Goal: Transaction & Acquisition: Subscribe to service/newsletter

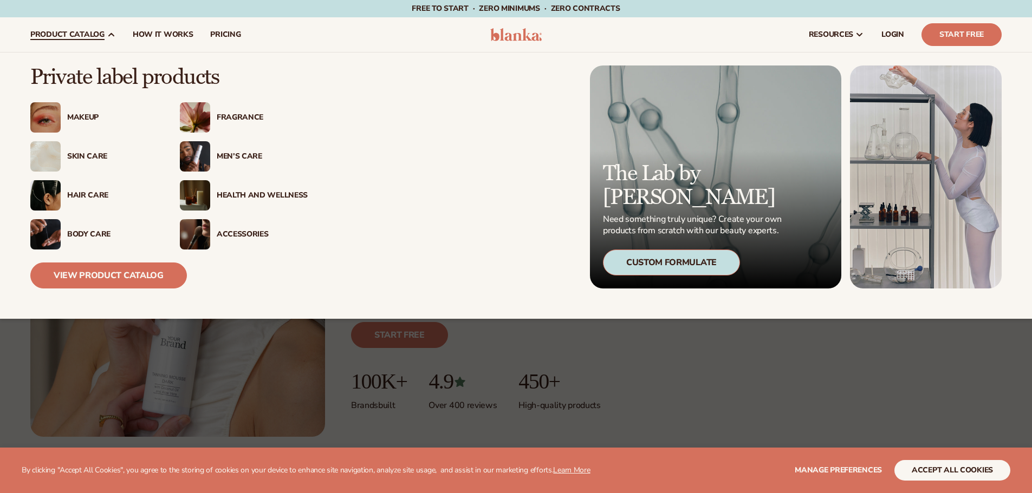
click at [79, 116] on div "Makeup" at bounding box center [112, 117] width 91 height 9
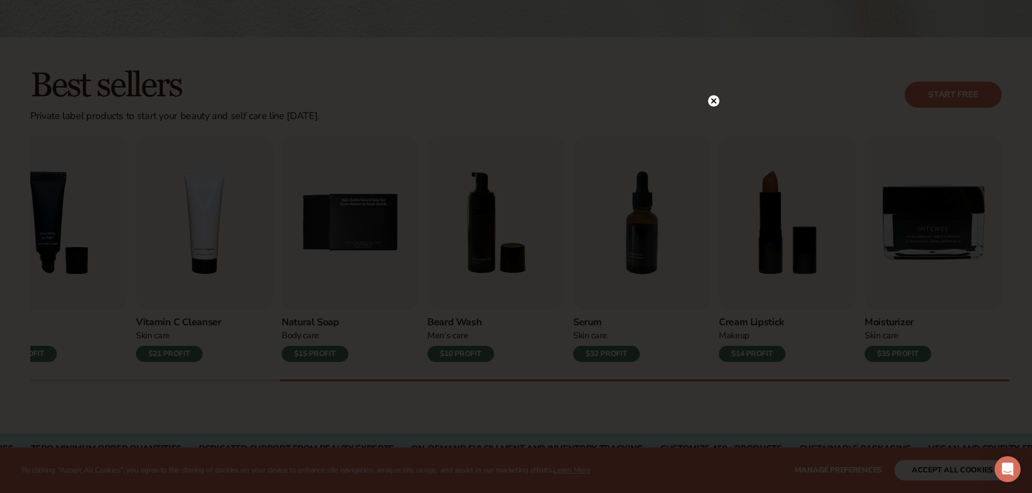
scroll to position [271, 0]
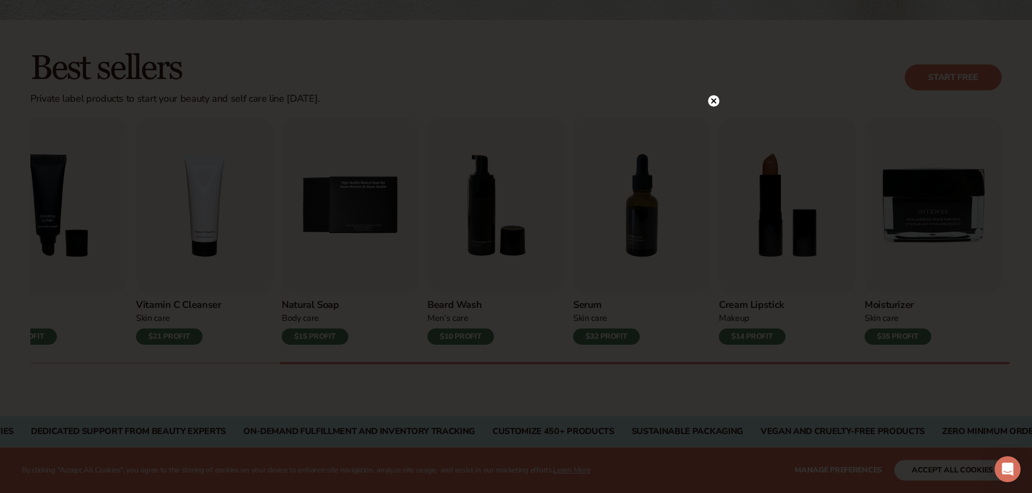
click at [708, 101] on circle at bounding box center [713, 100] width 11 height 11
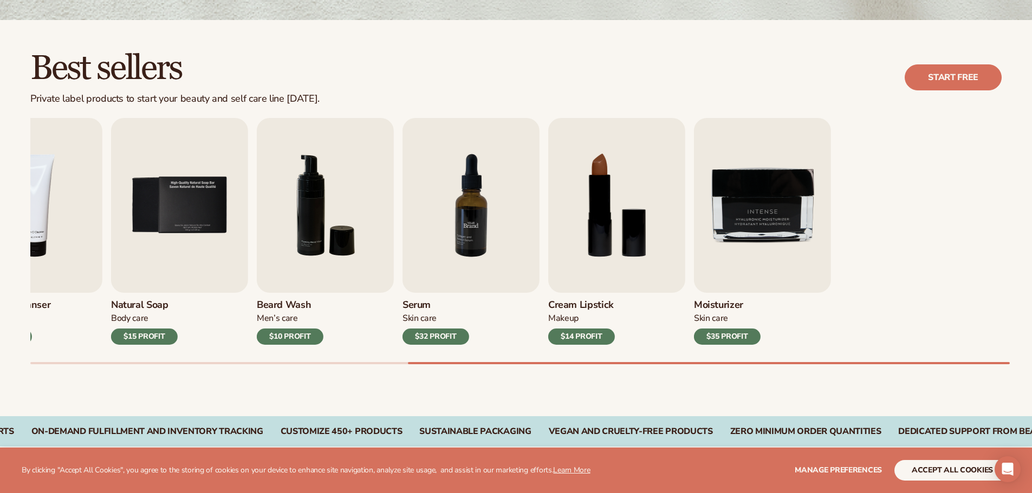
click at [159, 278] on div "Lip Gloss Makeup $16 PROFIT Moisturizer Skin Care $17 PROFIT Lip Balm" at bounding box center [13, 231] width 971 height 227
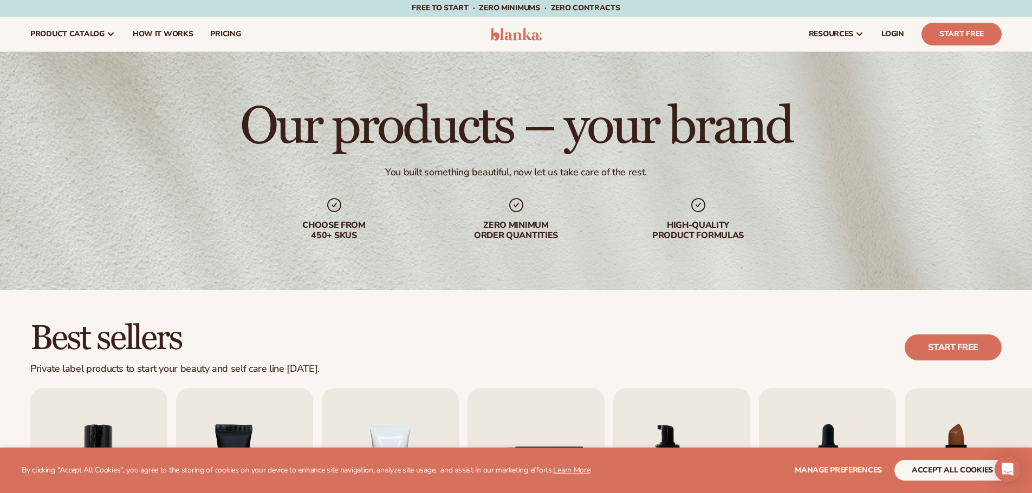
scroll to position [0, 0]
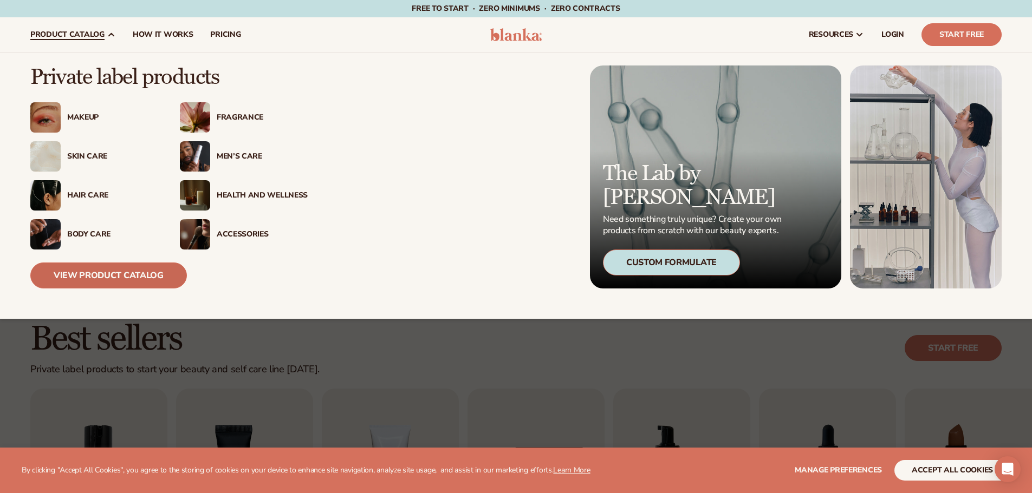
click at [93, 282] on link "View Product Catalog" at bounding box center [108, 276] width 156 height 26
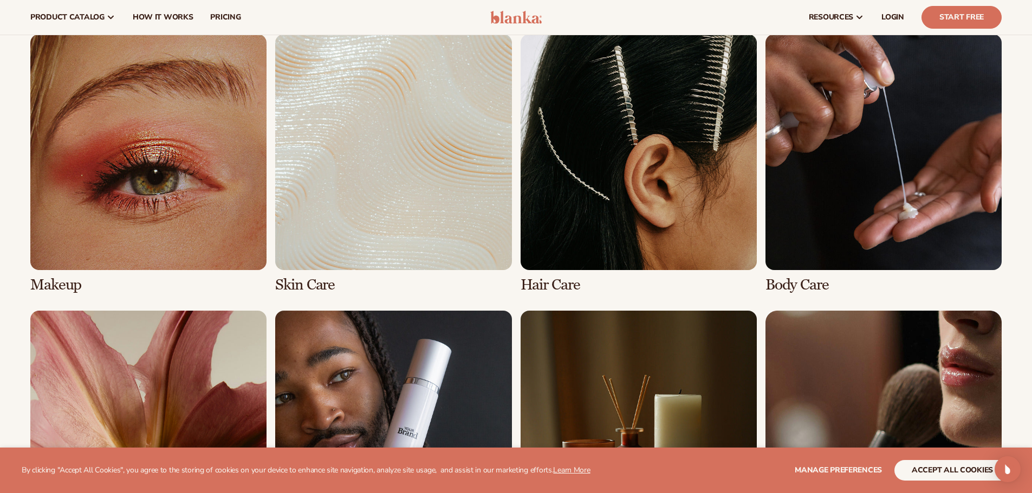
scroll to position [766, 0]
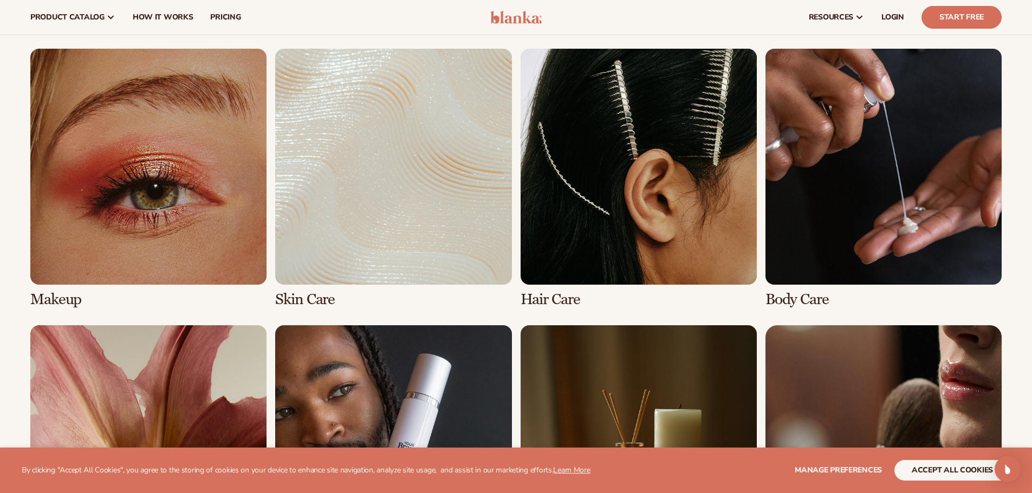
click at [146, 221] on link "1 / 8" at bounding box center [148, 178] width 236 height 259
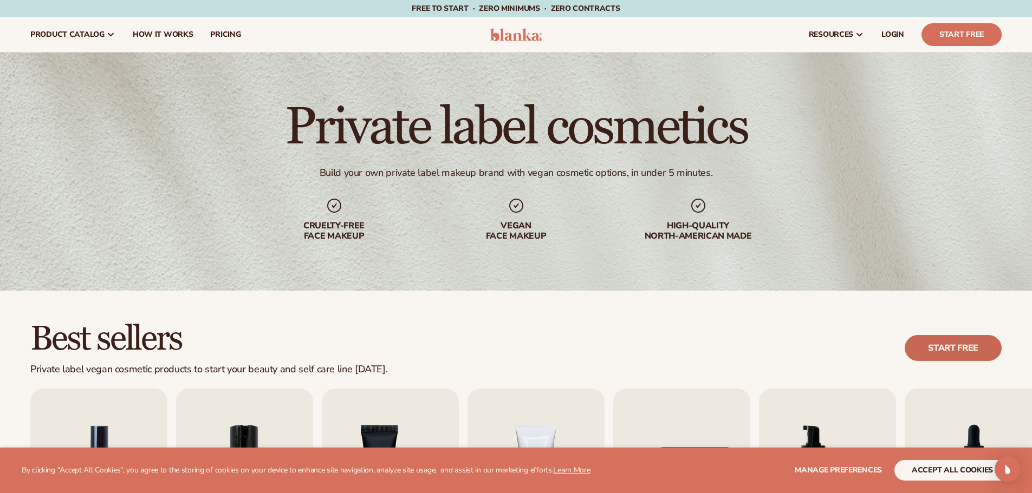
click at [958, 341] on link "Start free" at bounding box center [952, 348] width 97 height 26
